Goal: Check status

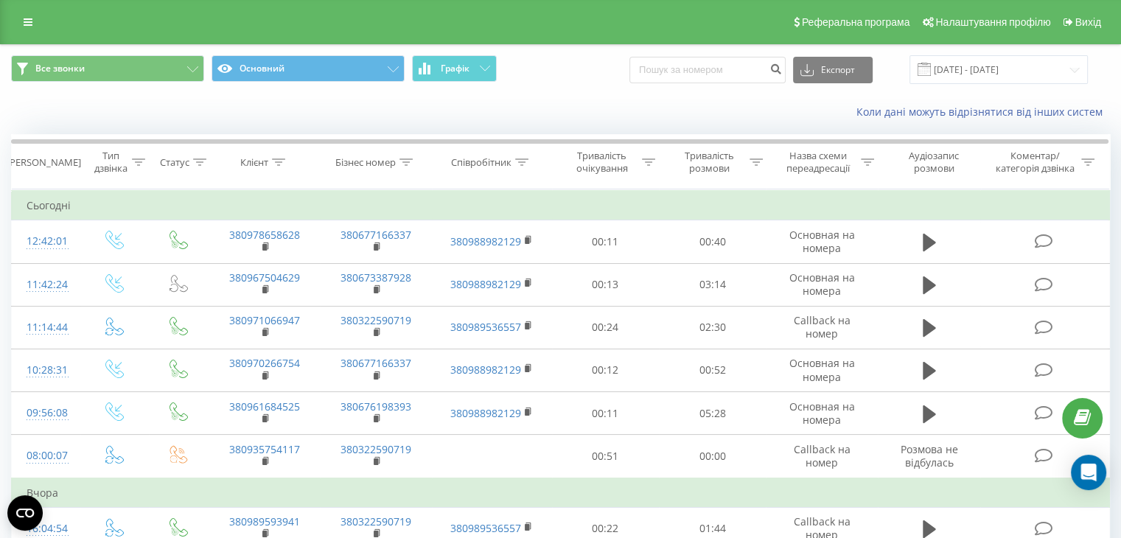
click at [602, 97] on div "Коли дані можуть відрізнятися вiд інших систем" at bounding box center [561, 111] width 1120 height 35
click at [578, 97] on div "Коли дані можуть відрізнятися вiд інших систем" at bounding box center [561, 111] width 1120 height 35
click at [557, 91] on div "Все звонки Основний Графік Експорт .csv .xls .xlsx [DATE] - [DATE]" at bounding box center [561, 69] width 1120 height 49
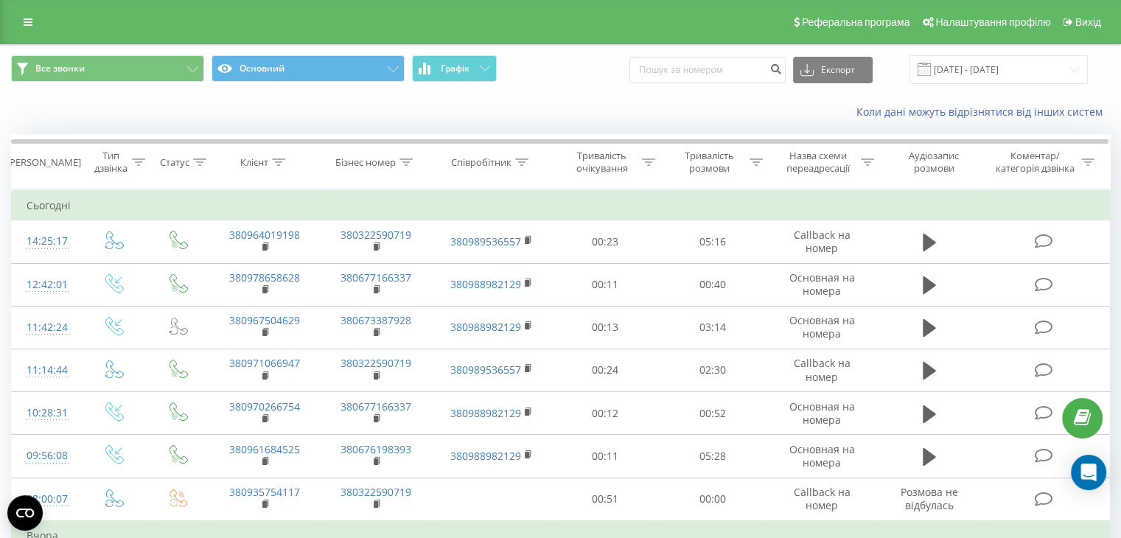
click at [543, 77] on span "Все звонки Основний Графік" at bounding box center [280, 69] width 539 height 29
